Goal: Task Accomplishment & Management: Complete application form

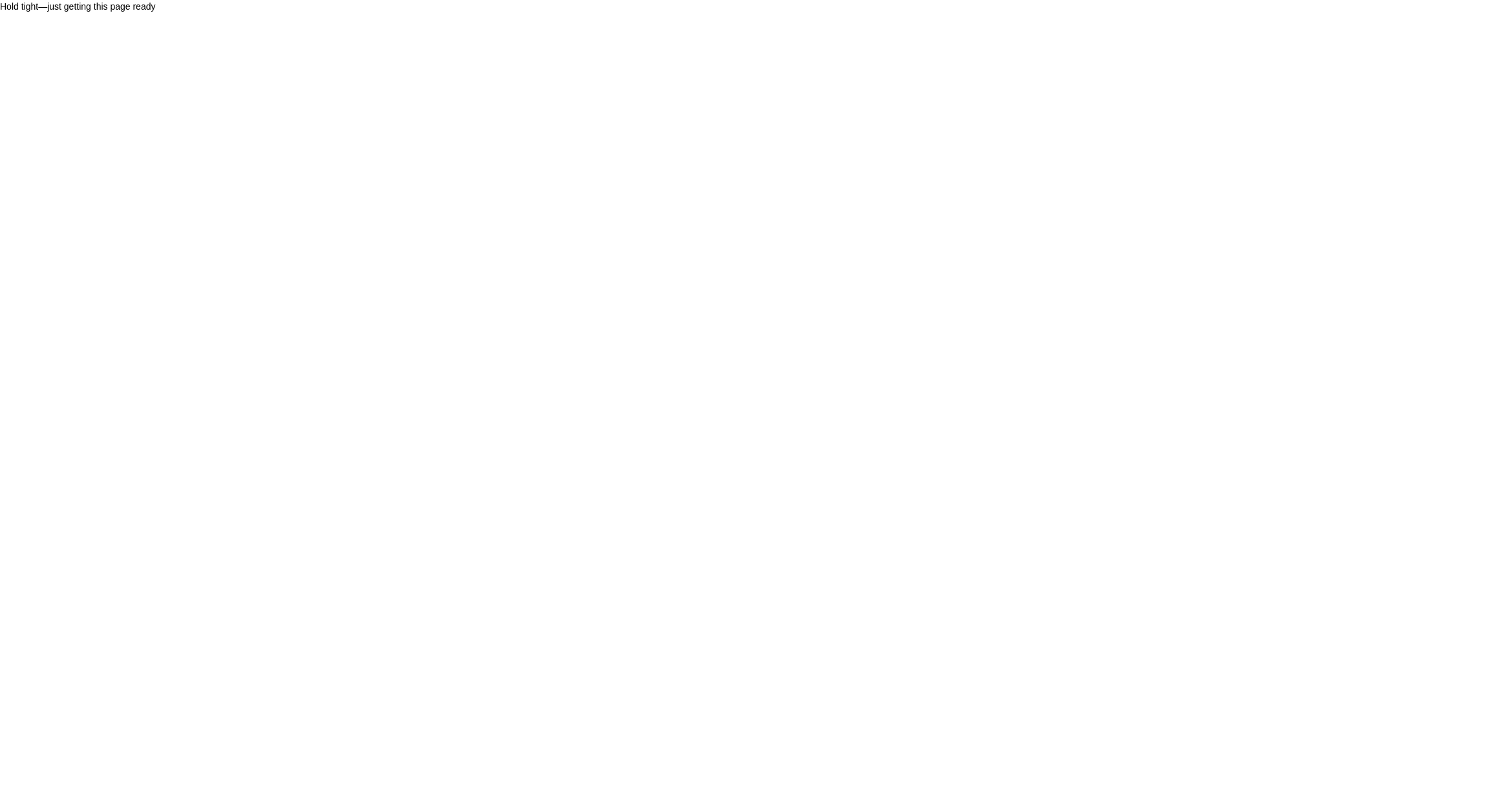
click at [188, 372] on html "Hold tight—just getting this page ready" at bounding box center [750, 406] width 1500 height 812
drag, startPoint x: 56, startPoint y: 4, endPoint x: 183, endPoint y: 4, distance: 127.0
click at [183, 4] on div "Hold tight—just getting this page ready" at bounding box center [750, 6] width 1500 height 13
click at [197, 5] on div "Hold tight—just getting this page ready" at bounding box center [750, 6] width 1500 height 13
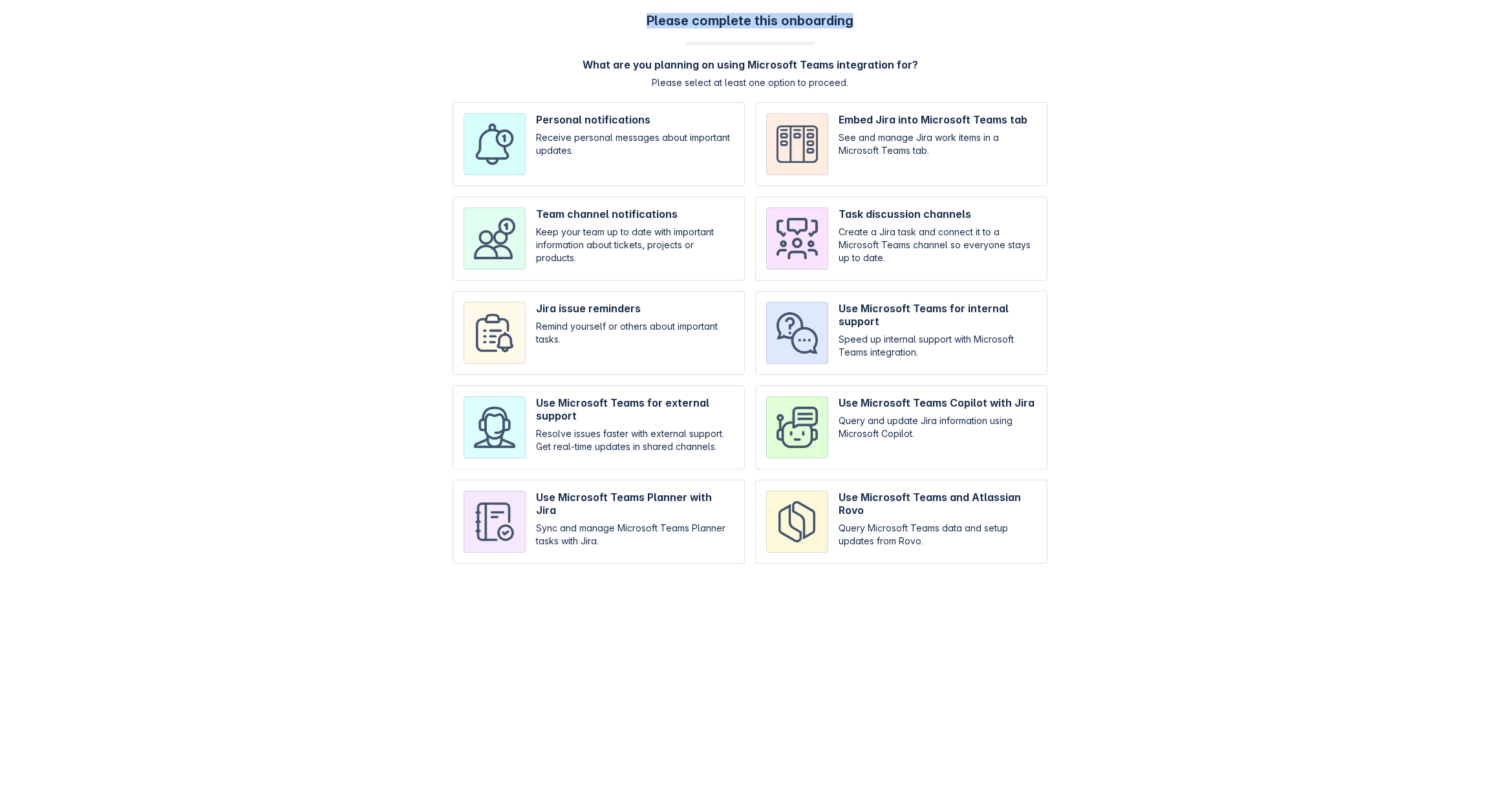
drag, startPoint x: 858, startPoint y: 28, endPoint x: 619, endPoint y: 18, distance: 239.2
click at [619, 18] on div "Please complete this onboarding What are you planning on using Microsoft Teams …" at bounding box center [750, 295] width 1474 height 563
click at [650, 133] on input "checkbox" at bounding box center [598, 143] width 292 height 84
checkbox input "true"
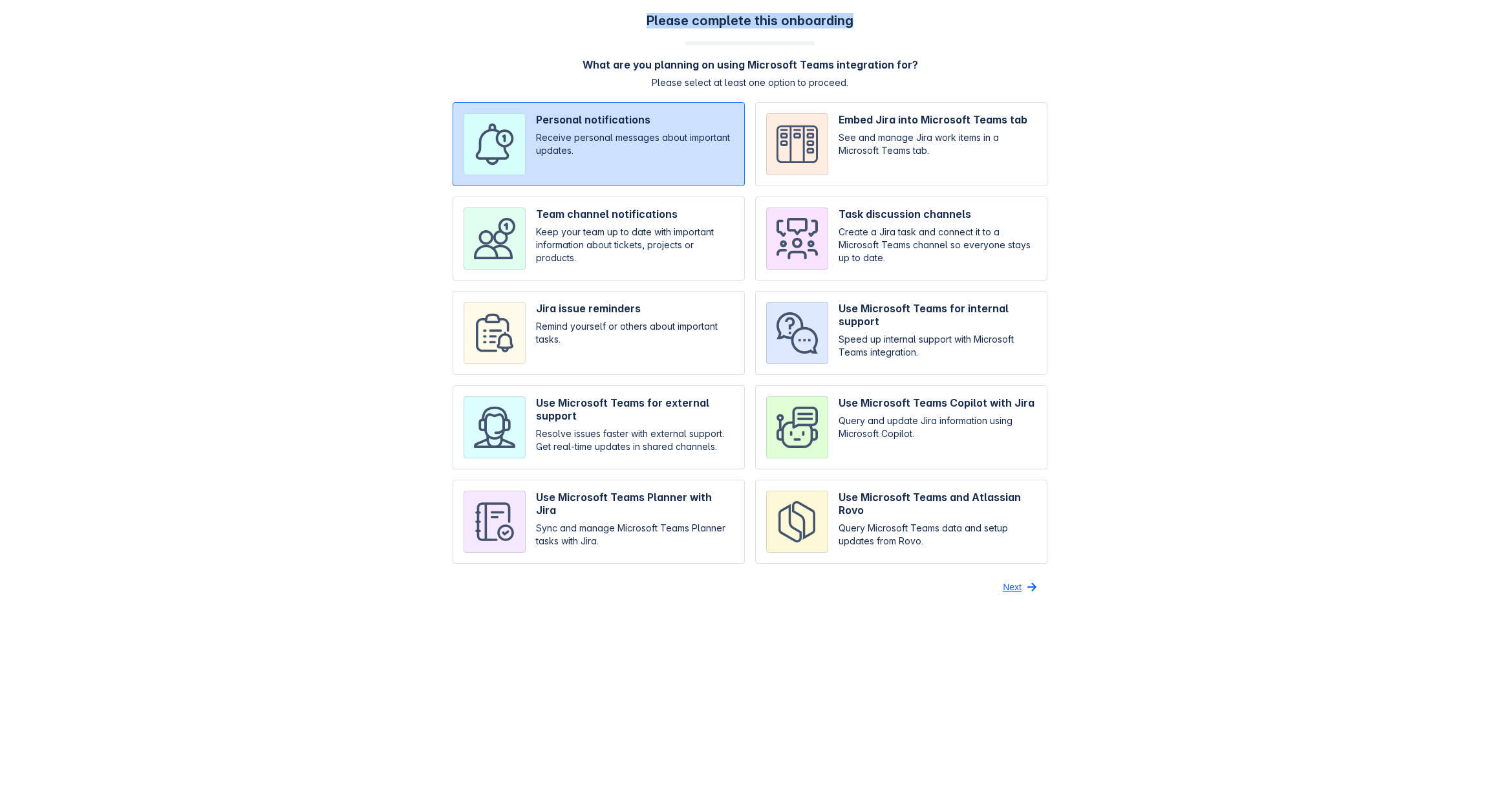
click at [1024, 582] on span "button" at bounding box center [1032, 587] width 16 height 16
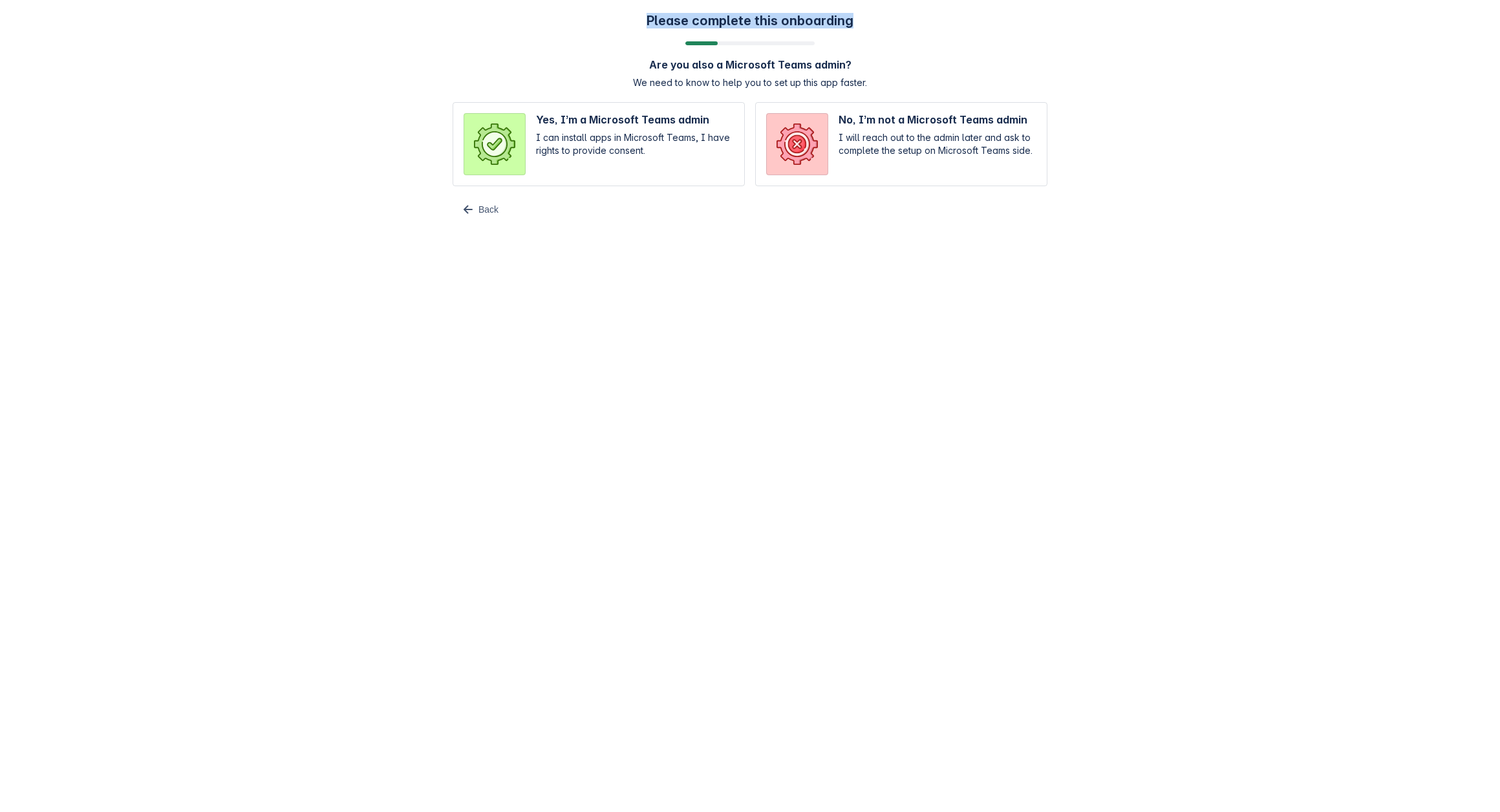
click at [577, 173] on input "radio" at bounding box center [598, 143] width 292 height 84
radio input "true"
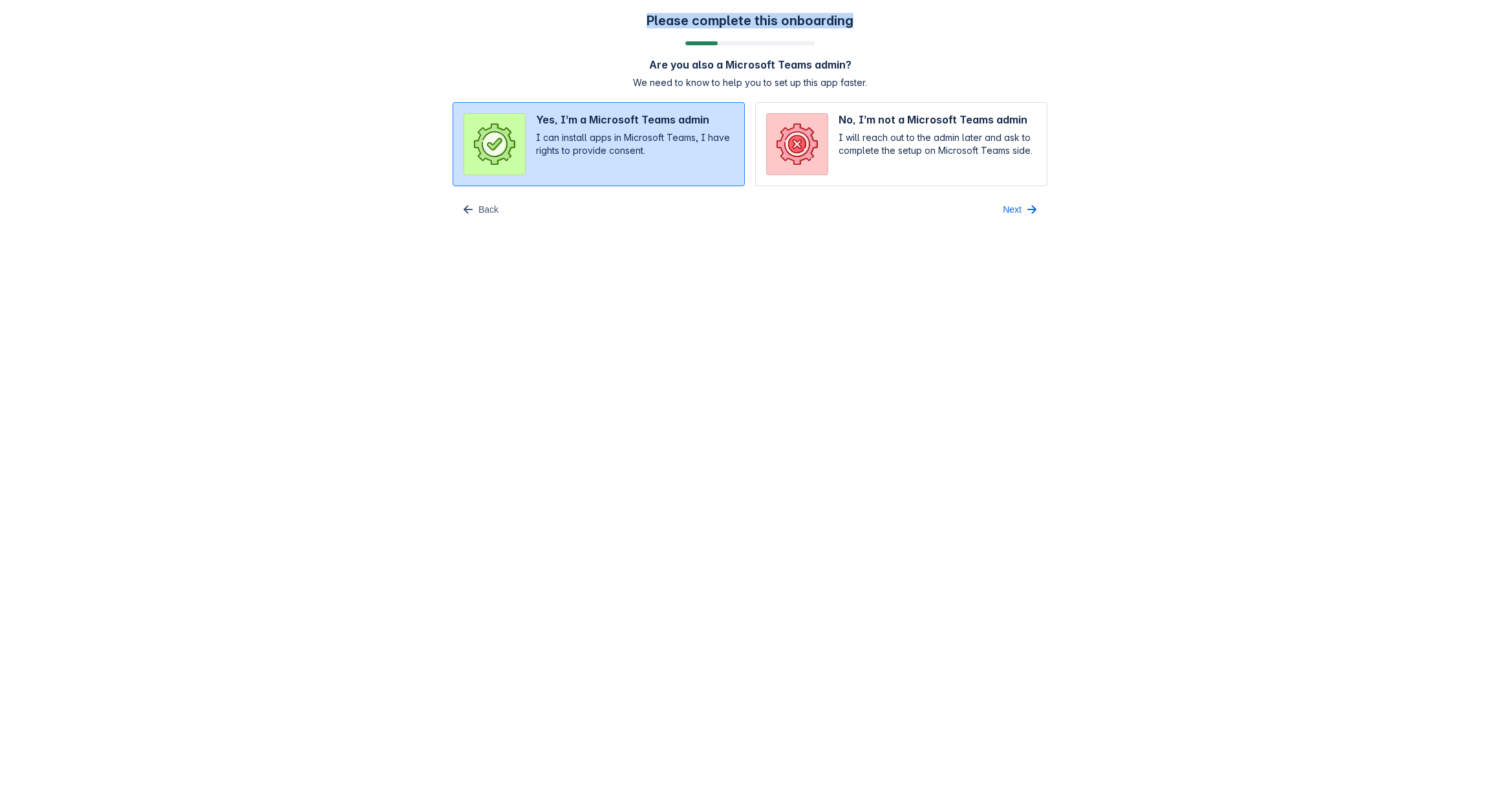
click at [935, 136] on input "radio" at bounding box center [901, 143] width 292 height 84
radio input "true"
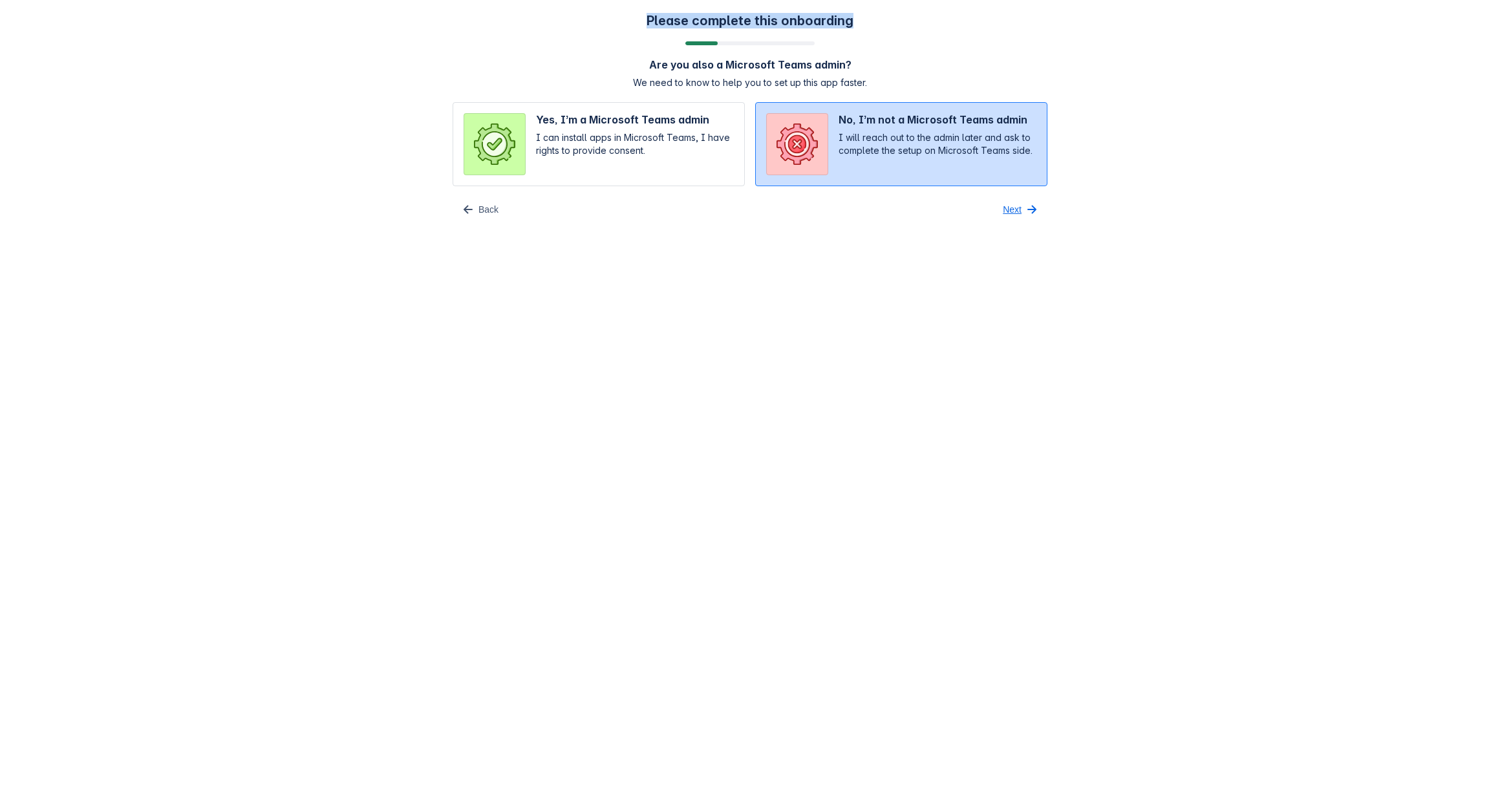
click at [1012, 205] on span "Next" at bounding box center [1012, 209] width 19 height 20
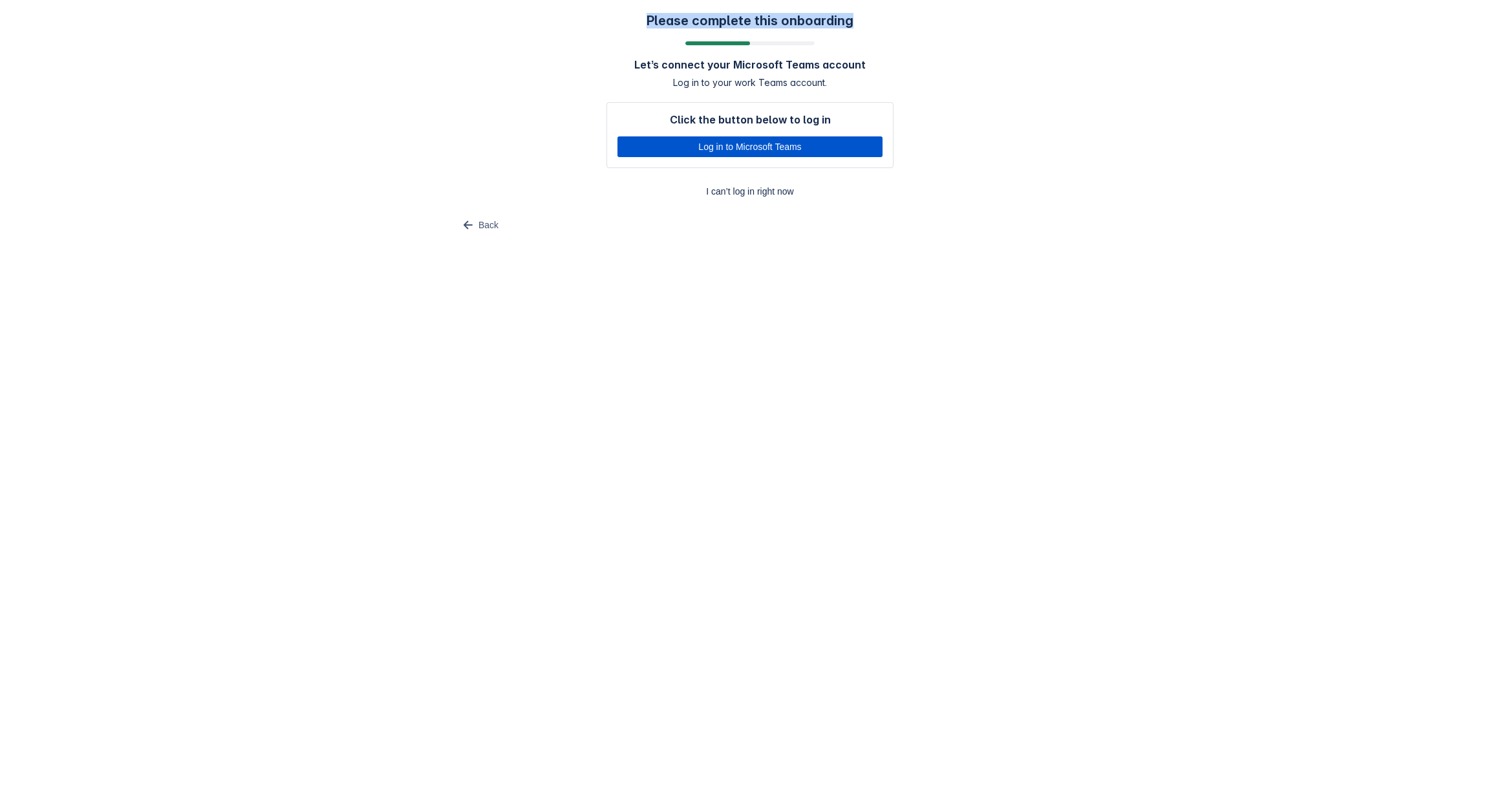
click at [728, 145] on span "Log in to Microsoft Teams" at bounding box center [750, 146] width 250 height 20
click at [697, 157] on div "Click the button below to log in Log in to Microsoft Teams" at bounding box center [750, 134] width 287 height 66
click at [688, 150] on span "Log in to Microsoft Teams" at bounding box center [750, 146] width 250 height 20
click at [731, 148] on span "Log in to Microsoft Teams" at bounding box center [750, 146] width 250 height 20
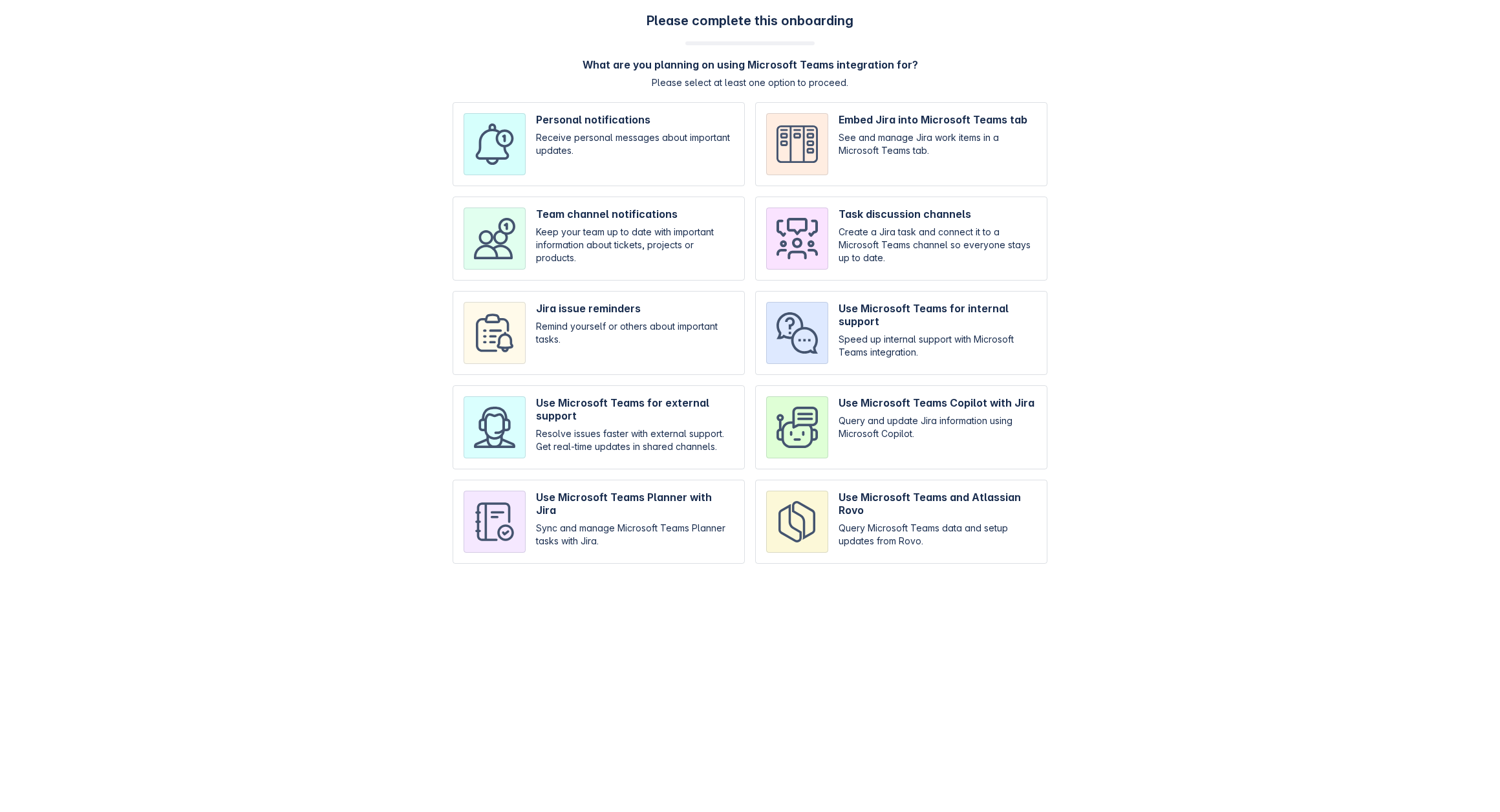
click at [627, 159] on input "checkbox" at bounding box center [598, 143] width 292 height 84
checkbox input "true"
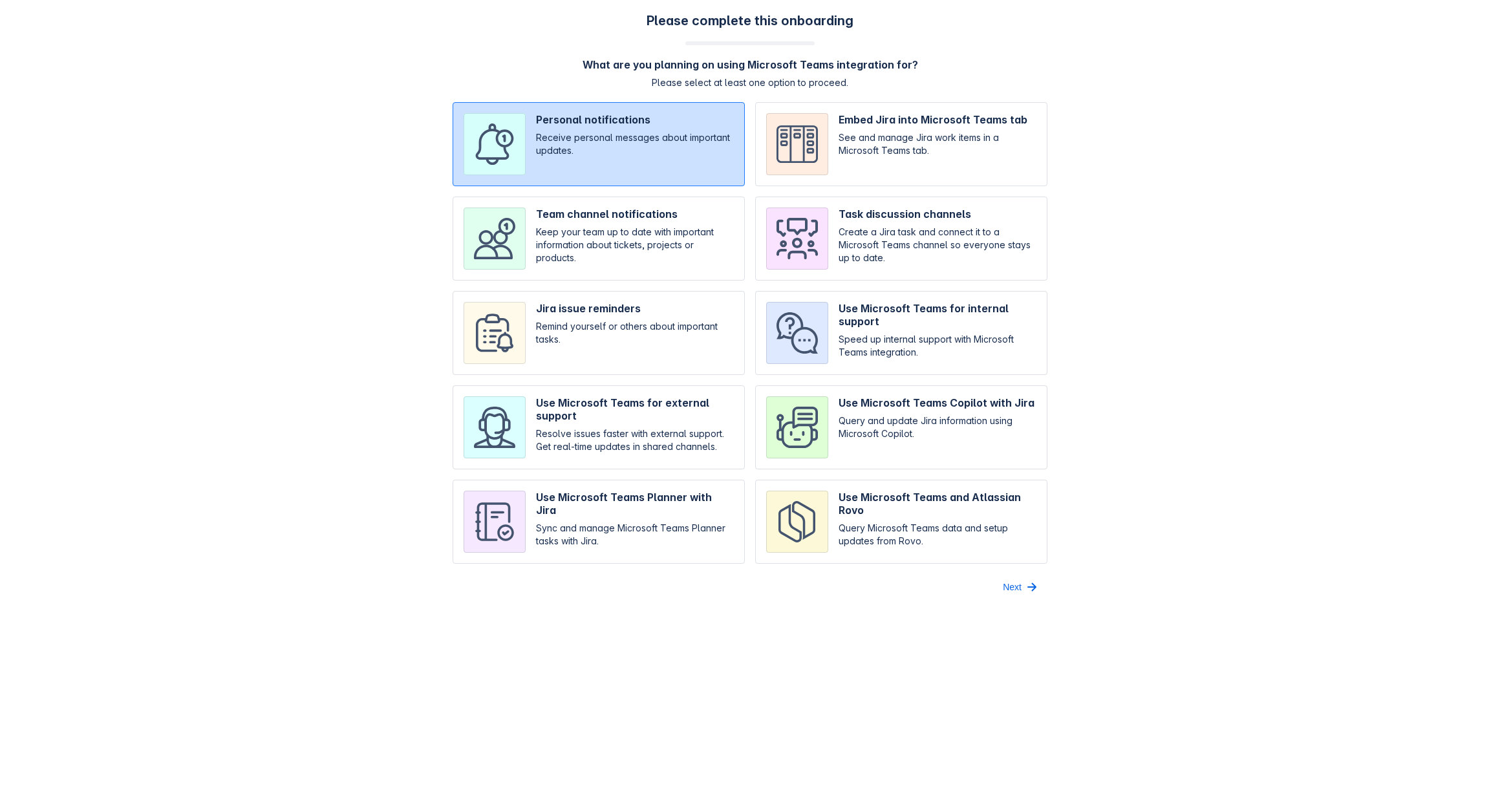
click at [1012, 574] on div "Please complete this onboarding What are you planning on using Microsoft Teams …" at bounding box center [750, 305] width 1474 height 585
click at [1013, 582] on span "Next" at bounding box center [1012, 586] width 19 height 20
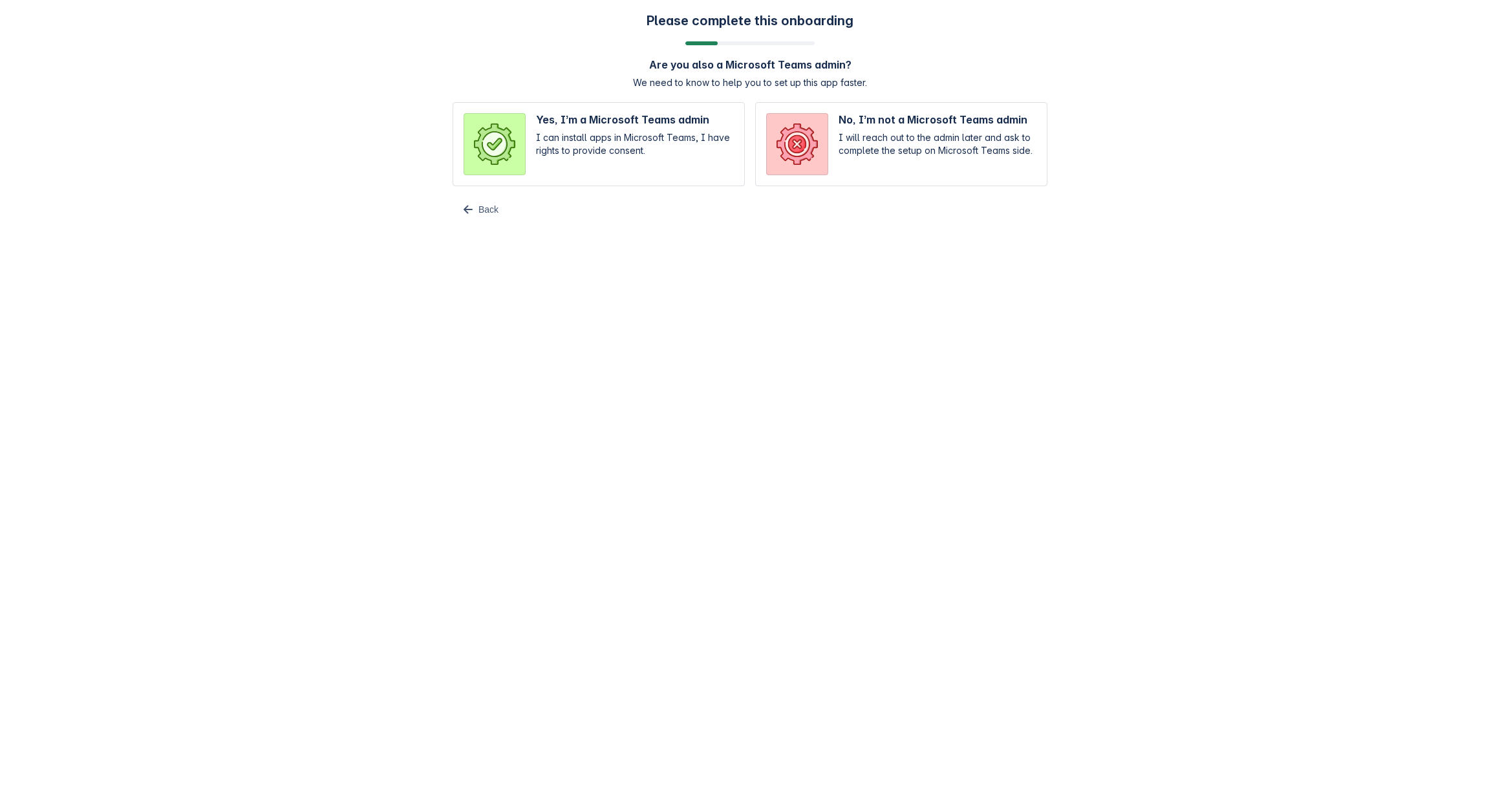
click at [712, 148] on input "radio" at bounding box center [598, 143] width 292 height 84
radio input "true"
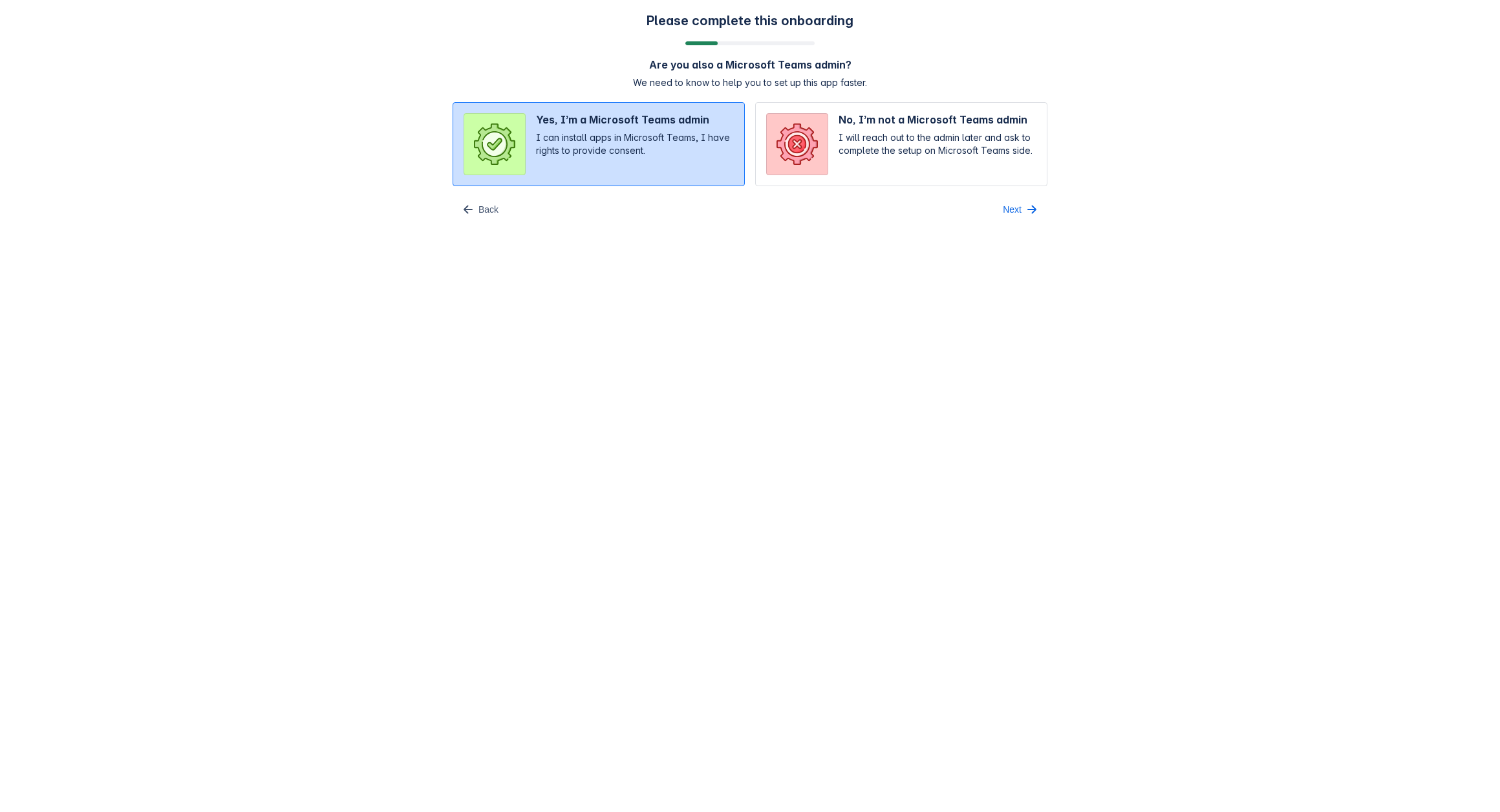
click at [913, 157] on input "radio" at bounding box center [901, 143] width 292 height 84
radio input "true"
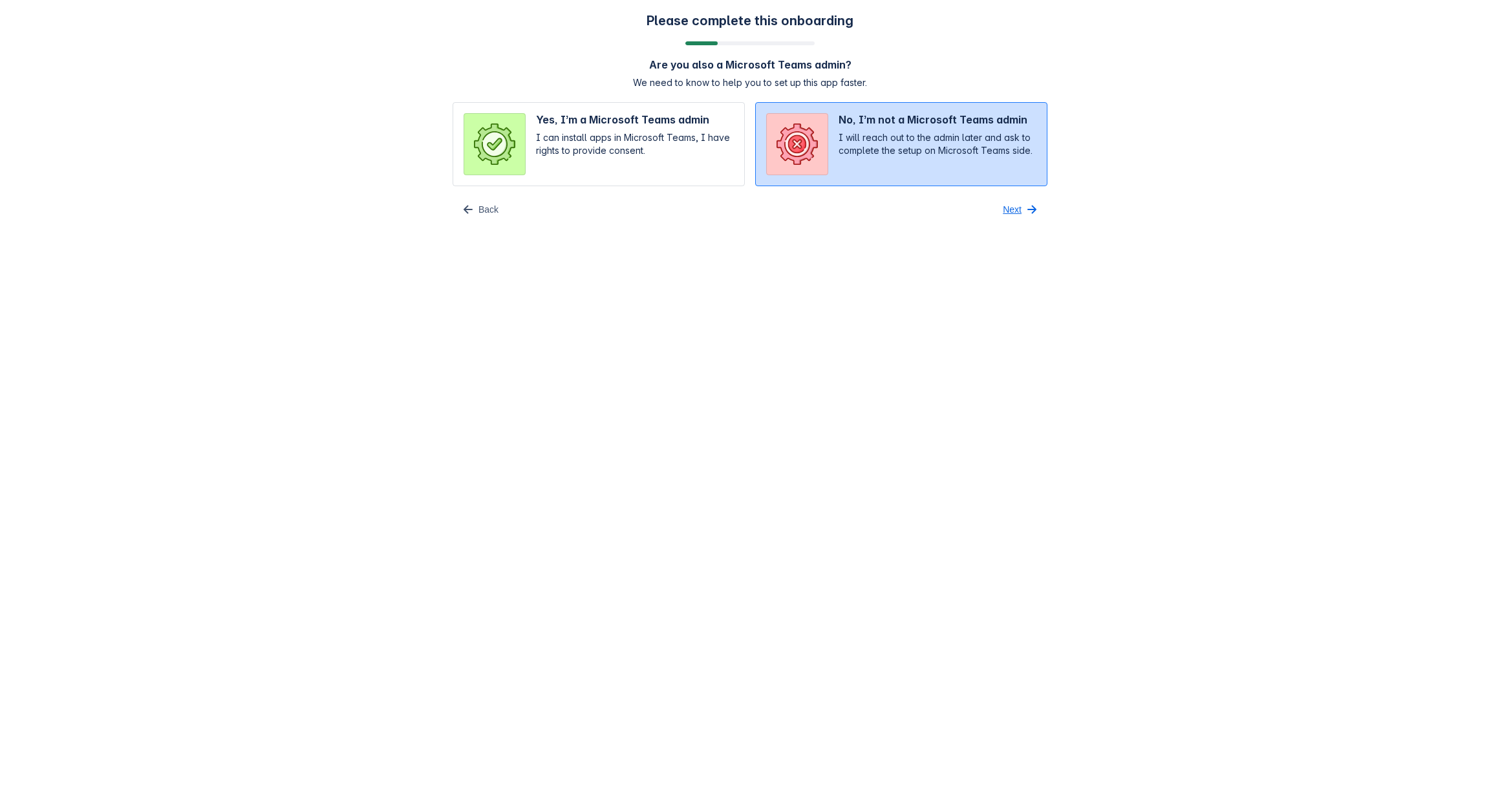
click at [1036, 211] on span "button" at bounding box center [1032, 210] width 16 height 16
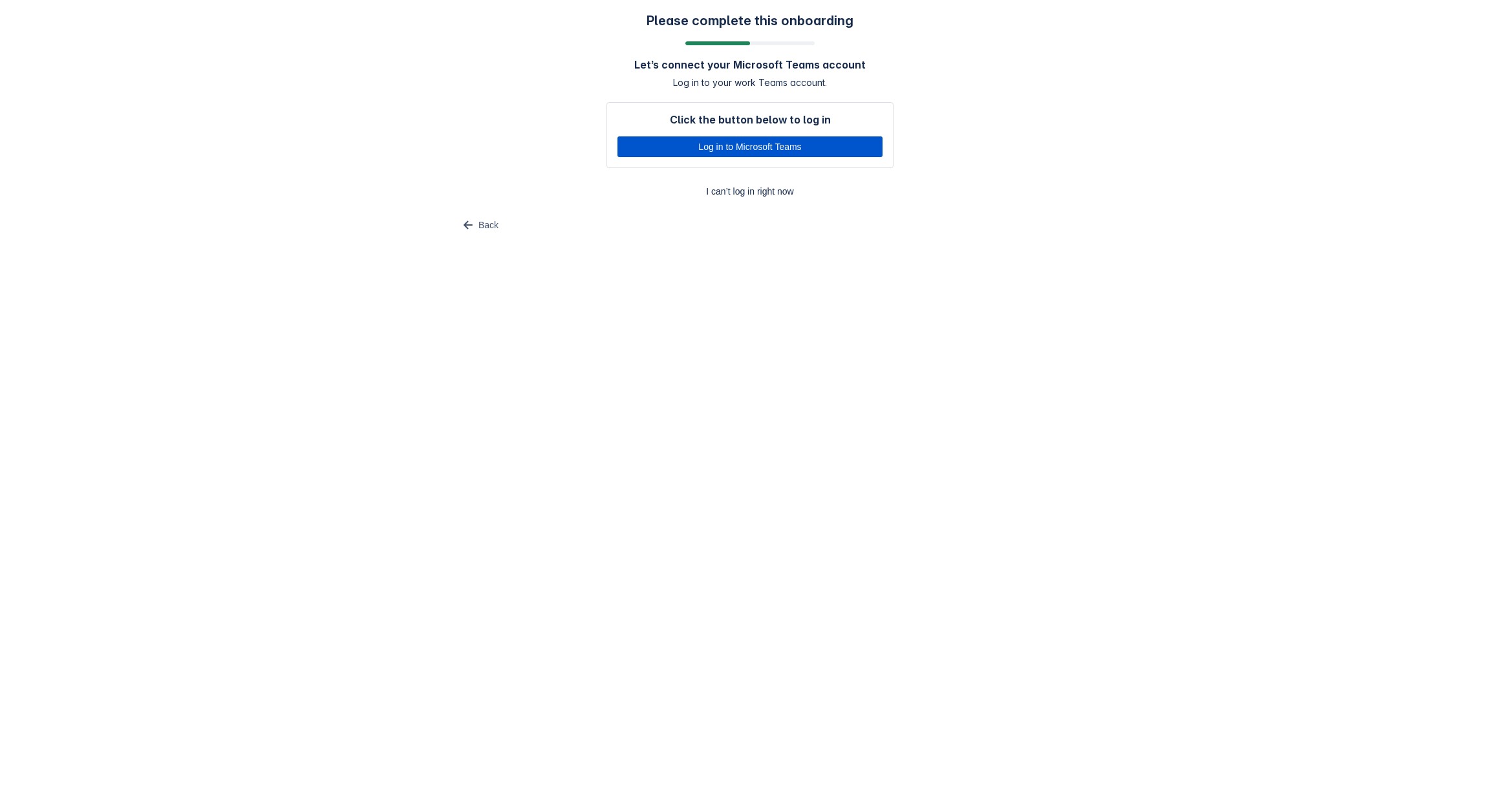
click at [704, 144] on span "Log in to Microsoft Teams" at bounding box center [750, 146] width 250 height 20
